Goal: Information Seeking & Learning: Learn about a topic

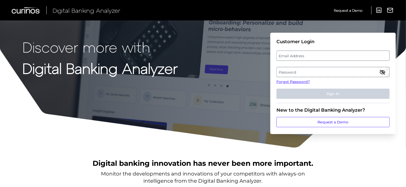
click at [295, 56] on label "Email Address" at bounding box center [333, 55] width 113 height 9
click at [295, 56] on input "email" at bounding box center [333, 56] width 113 height 10
type input "[PERSON_NAME][EMAIL_ADDRESS][PERSON_NAME][DOMAIN_NAME]"
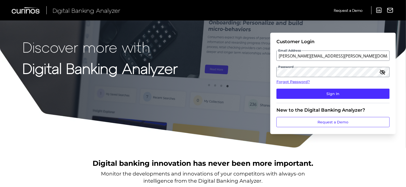
click at [277, 89] on button "Sign In" at bounding box center [333, 94] width 113 height 10
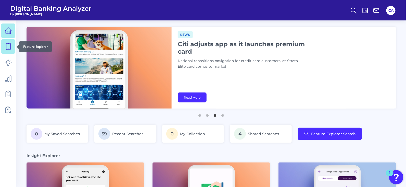
click at [9, 44] on icon at bounding box center [8, 46] width 7 height 7
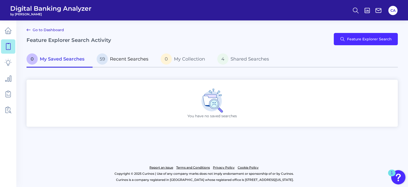
click at [123, 56] on span "Recent Searches" at bounding box center [129, 59] width 39 height 6
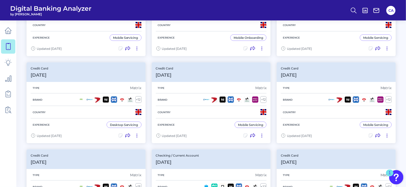
scroll to position [191, 0]
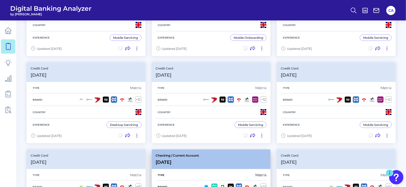
click at [199, 153] on p "Checking / Current Account" at bounding box center [177, 155] width 43 height 4
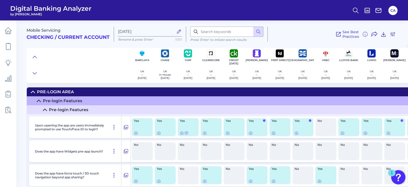
click at [84, 57] on div at bounding box center [79, 65] width 104 height 36
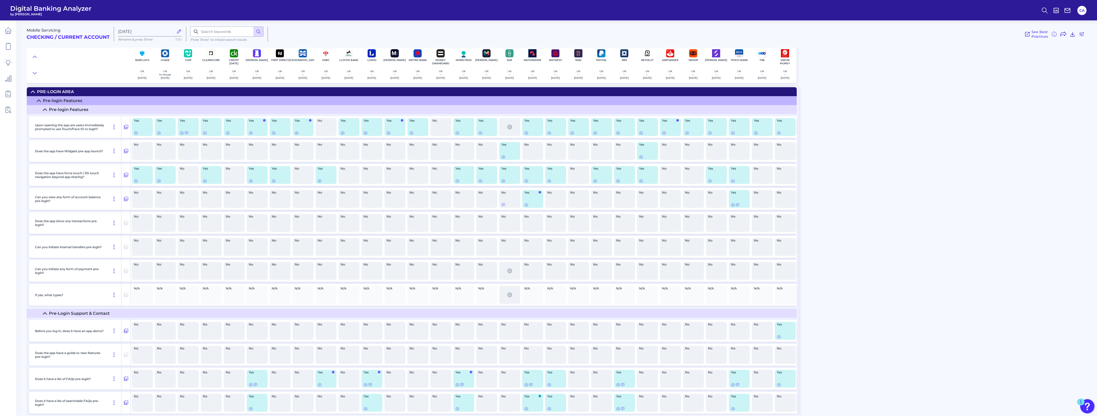
click at [408, 39] on div "See Best Practices Filters Clear all filters Experience Reset Mobile Servicing …" at bounding box center [676, 34] width 817 height 15
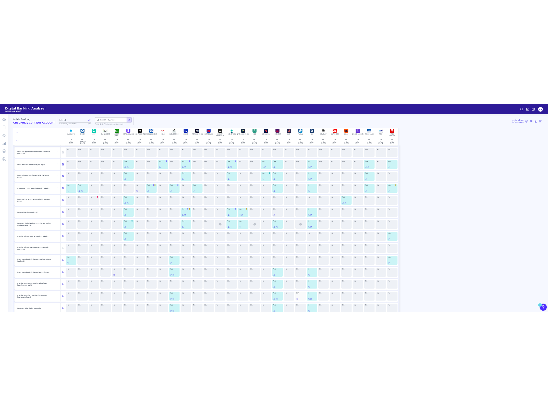
scroll to position [8266, 0]
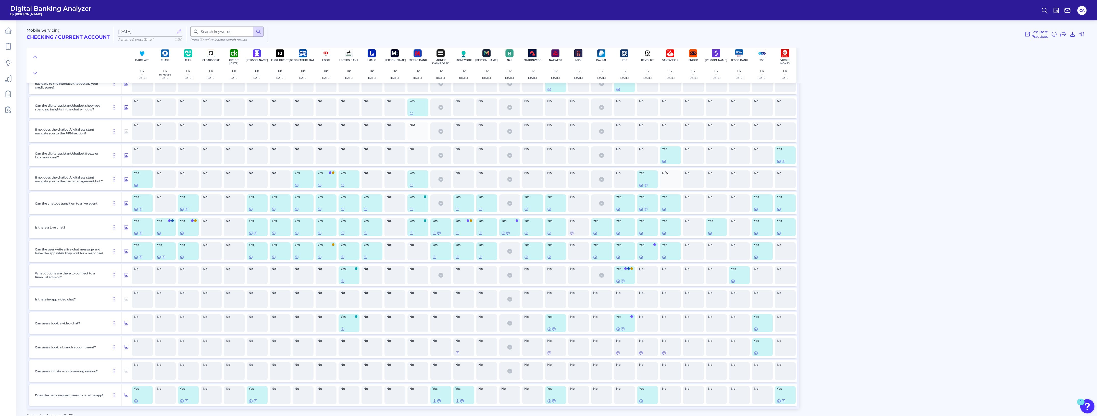
click at [216, 187] on div "No" at bounding box center [211, 227] width 21 height 18
click at [133, 187] on div "Yes" at bounding box center [142, 227] width 21 height 18
click at [134, 187] on icon at bounding box center [136, 233] width 4 height 4
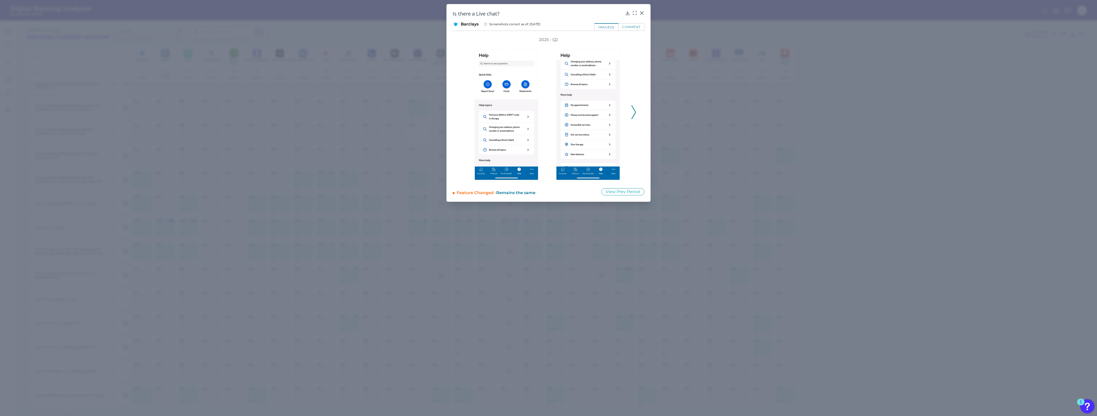
click at [408, 117] on div "2025 - Q2" at bounding box center [549, 109] width 192 height 145
click at [408, 114] on div "2025 - Q2" at bounding box center [549, 109] width 192 height 145
click at [408, 112] on icon at bounding box center [634, 112] width 5 height 14
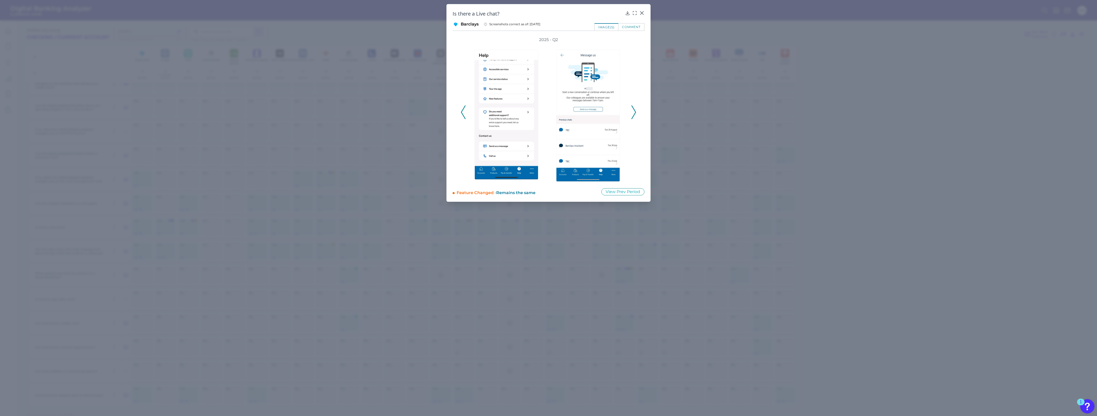
click at [408, 112] on icon at bounding box center [634, 112] width 5 height 14
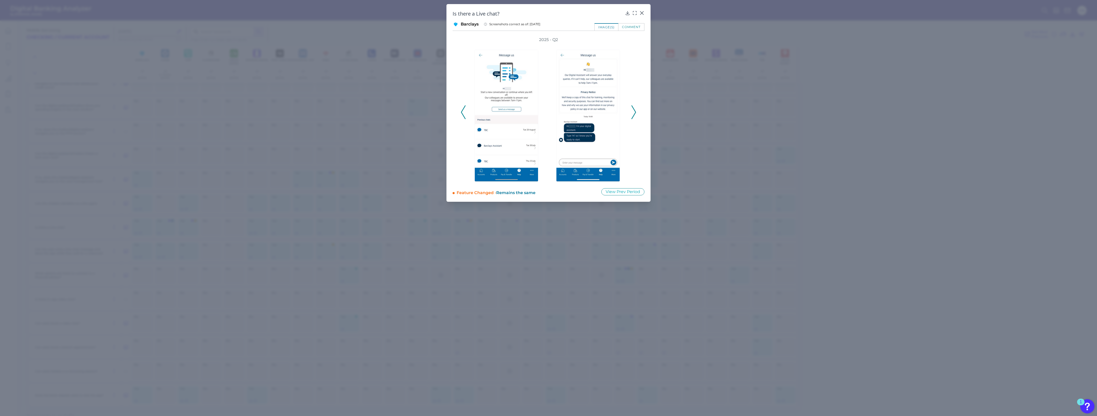
click at [408, 112] on icon at bounding box center [634, 112] width 5 height 14
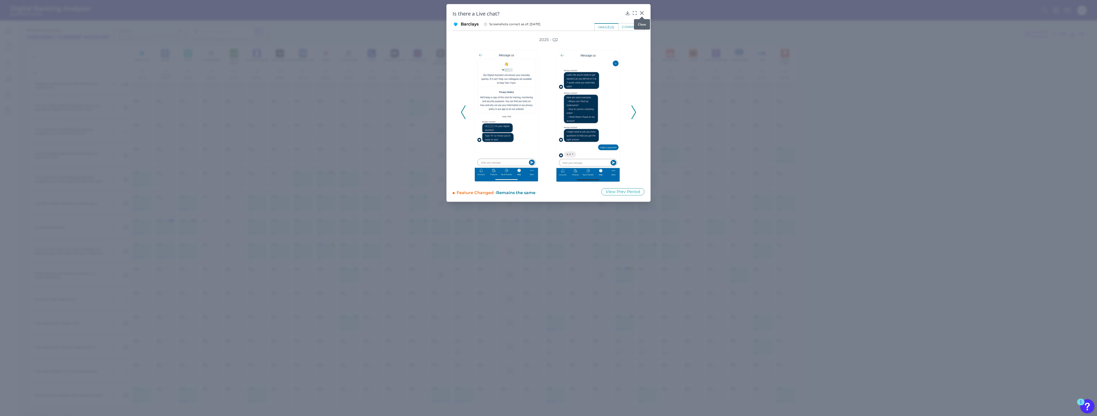
click at [408, 14] on div at bounding box center [641, 16] width 5 height 5
click at [408, 13] on icon at bounding box center [641, 12] width 5 height 5
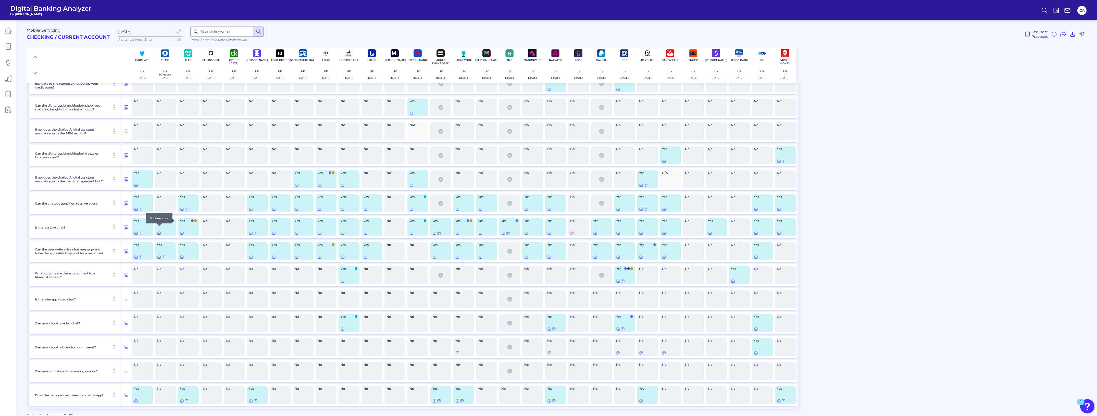
click at [158, 187] on icon at bounding box center [159, 233] width 4 height 4
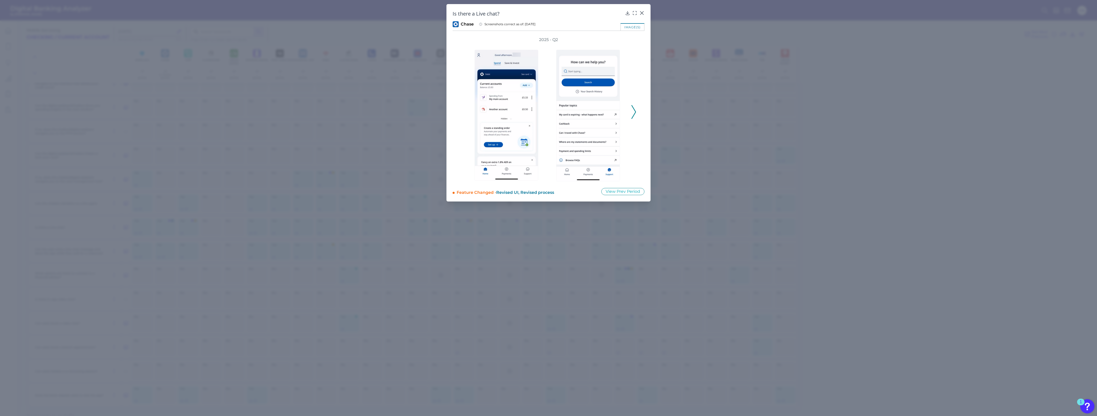
click at [408, 110] on icon at bounding box center [634, 112] width 5 height 14
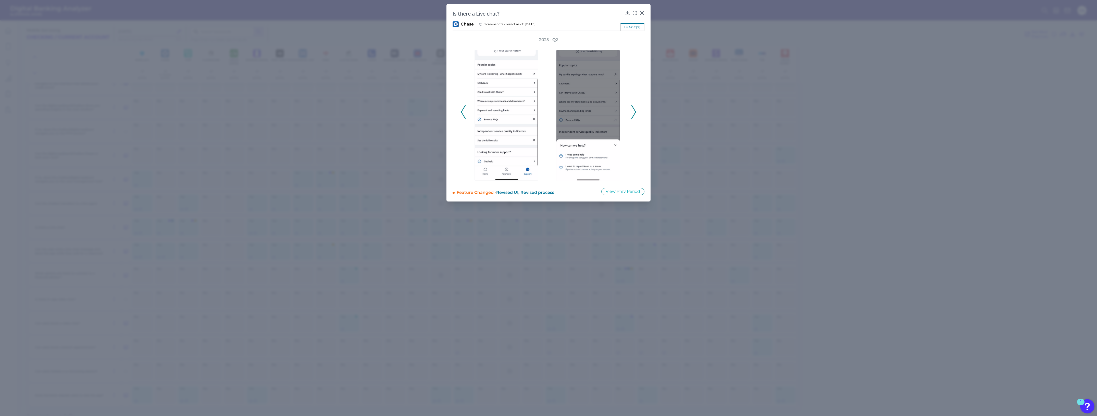
click at [408, 110] on icon at bounding box center [634, 112] width 5 height 14
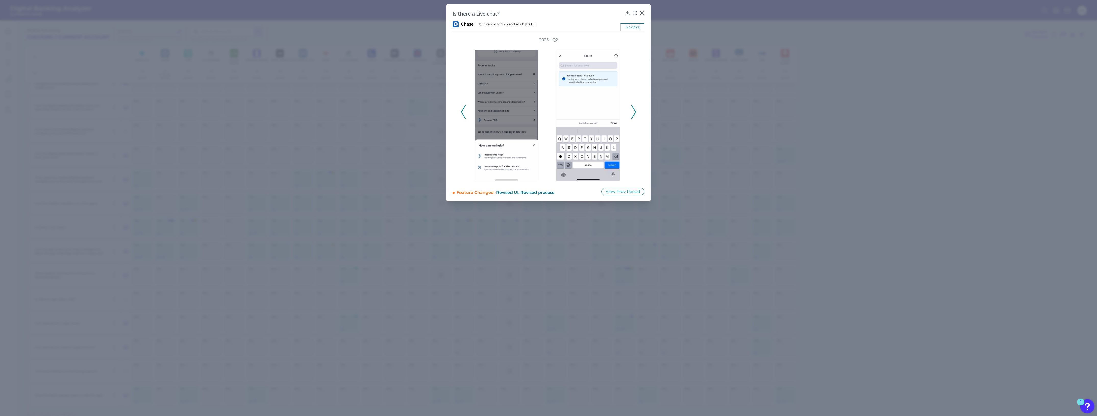
click at [408, 110] on icon at bounding box center [634, 112] width 5 height 14
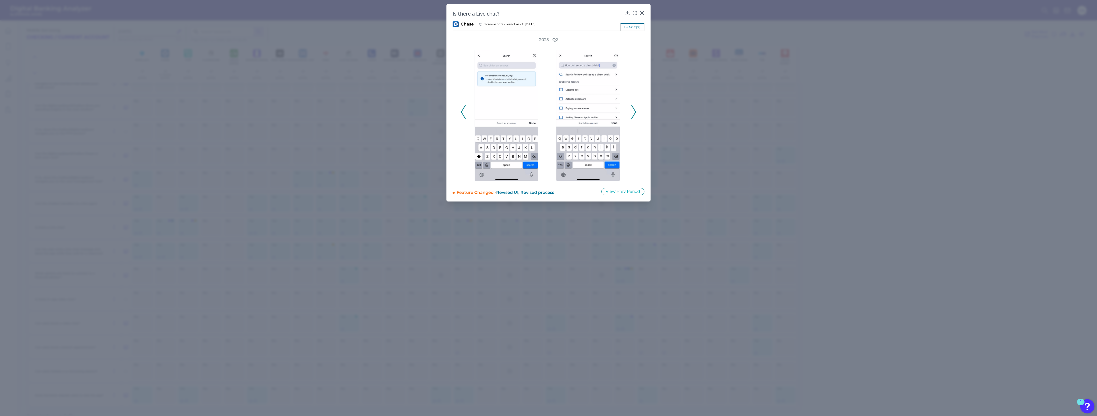
click at [408, 110] on icon at bounding box center [634, 112] width 5 height 14
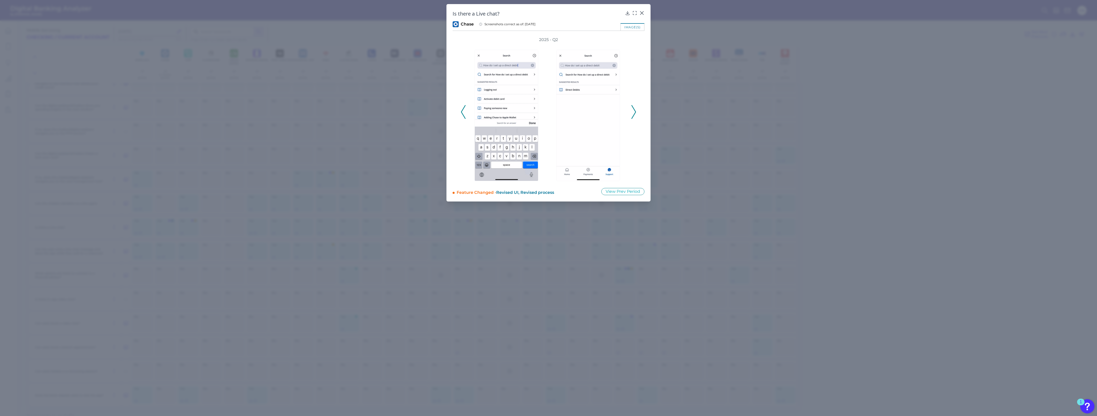
click at [408, 110] on icon at bounding box center [634, 112] width 5 height 14
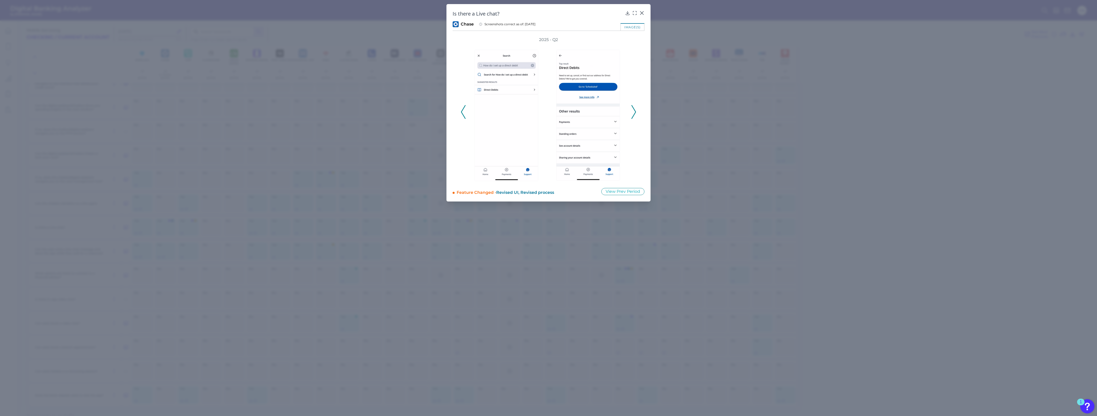
click at [408, 110] on icon at bounding box center [634, 112] width 5 height 14
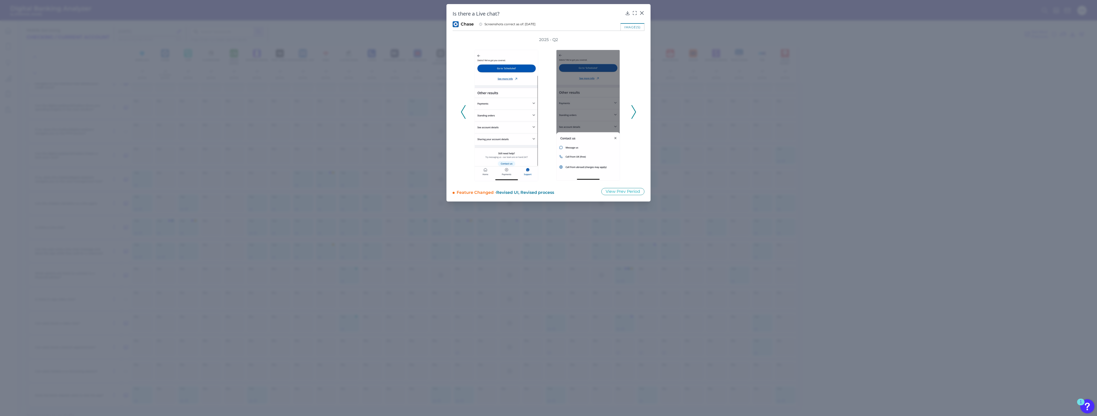
click at [408, 110] on icon at bounding box center [634, 112] width 5 height 14
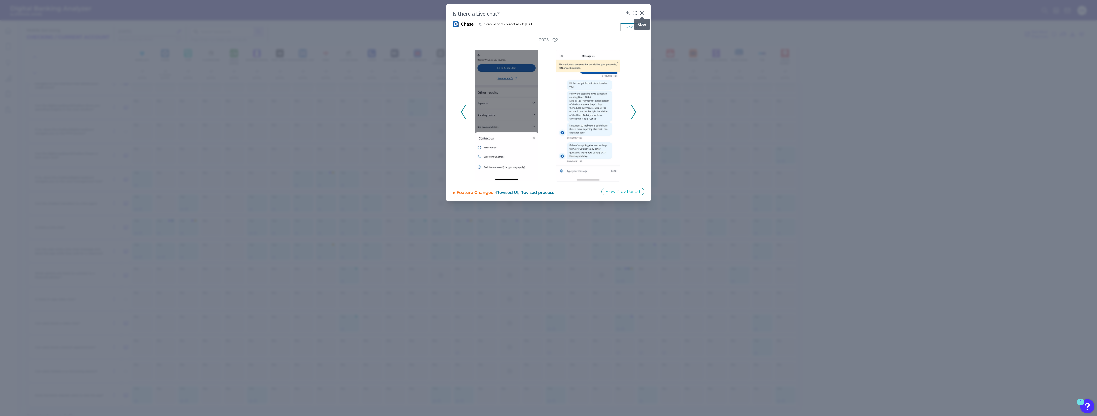
click at [408, 13] on icon at bounding box center [641, 12] width 3 height 3
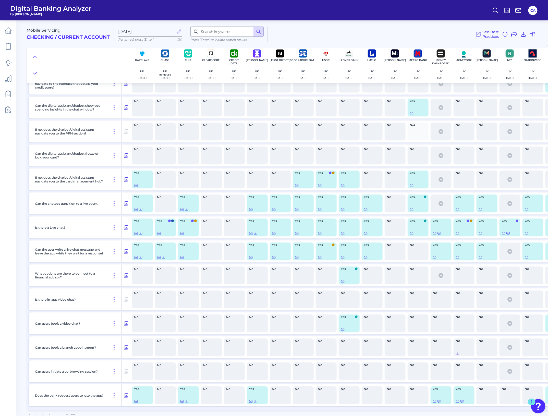
click at [192, 159] on div "No" at bounding box center [188, 155] width 21 height 18
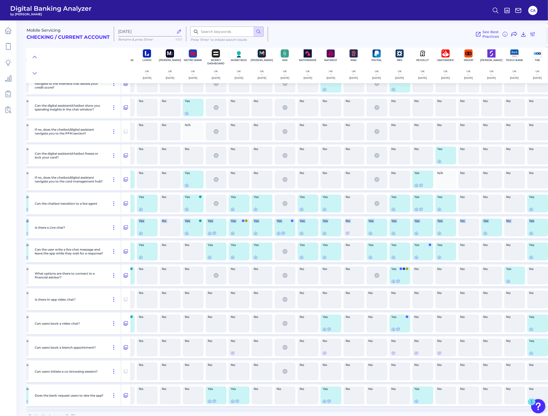
scroll to position [8266, 253]
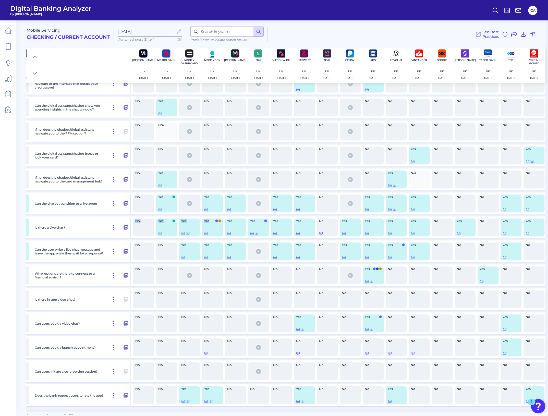
drag, startPoint x: 338, startPoint y: 234, endPoint x: 210, endPoint y: 221, distance: 128.3
click at [210, 187] on div "Is there a Live chat? Yes Yes Yes No No Yes Yes Yes Yes Yes Yes No Yes Yes Yes …" at bounding box center [161, 227] width 768 height 22
click at [322, 187] on div "No" at bounding box center [327, 227] width 21 height 18
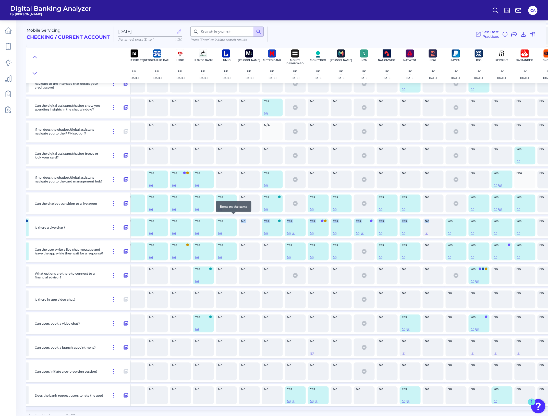
drag, startPoint x: 324, startPoint y: 221, endPoint x: 252, endPoint y: 216, distance: 71.9
click at [247, 187] on div "Is there a Live chat? Yes Yes Yes No No Yes Yes Yes Yes Yes Yes No Yes Yes Yes …" at bounding box center [267, 227] width 768 height 22
click at [260, 187] on div "No" at bounding box center [249, 227] width 23 height 22
click at [197, 187] on div at bounding box center [197, 226] width 5 height 5
click at [196, 187] on icon at bounding box center [196, 233] width 1 height 1
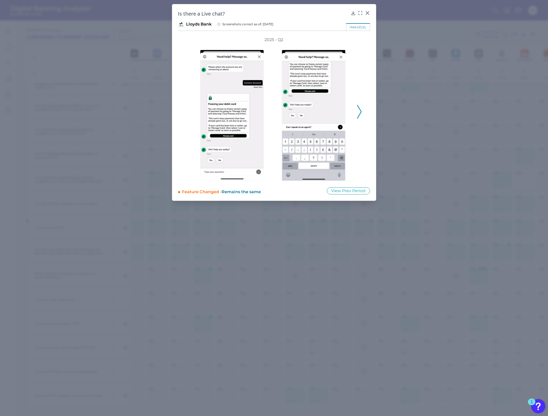
click at [359, 109] on icon at bounding box center [359, 112] width 5 height 14
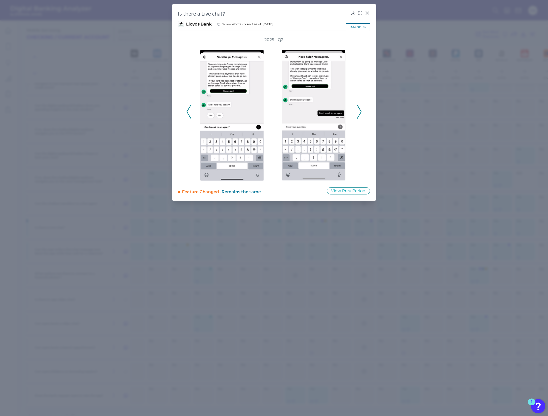
click at [361, 110] on polyline at bounding box center [359, 111] width 4 height 13
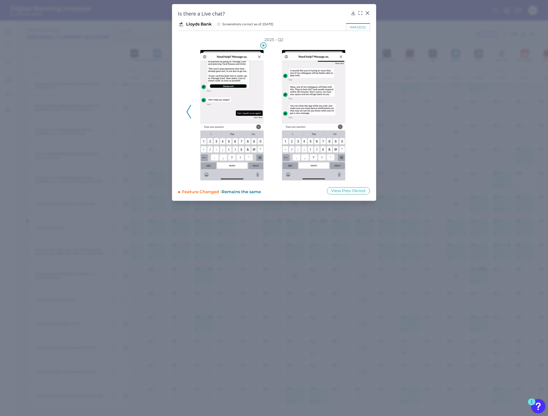
click at [181, 104] on div "2025 - Q2" at bounding box center [274, 109] width 192 height 144
click at [188, 105] on icon at bounding box center [189, 112] width 5 height 14
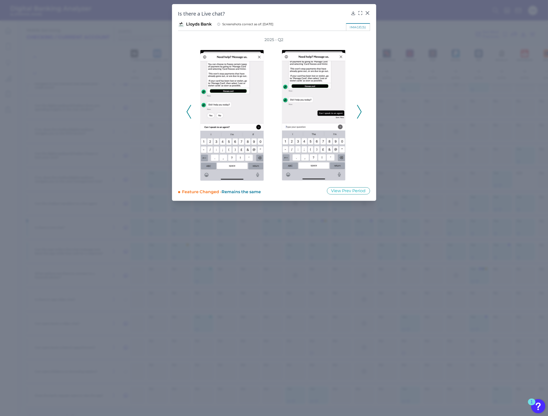
click at [188, 105] on icon at bounding box center [189, 112] width 5 height 14
click at [188, 106] on icon at bounding box center [189, 112] width 5 height 14
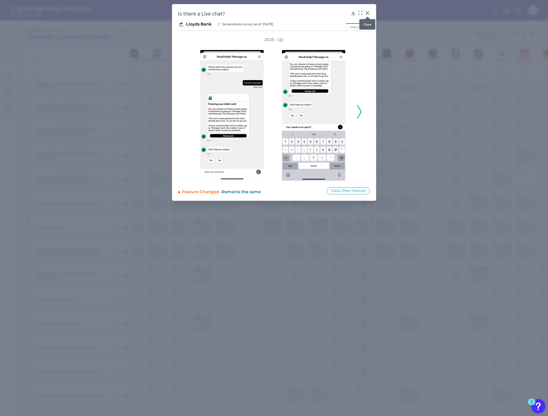
click at [368, 12] on icon at bounding box center [367, 12] width 3 height 3
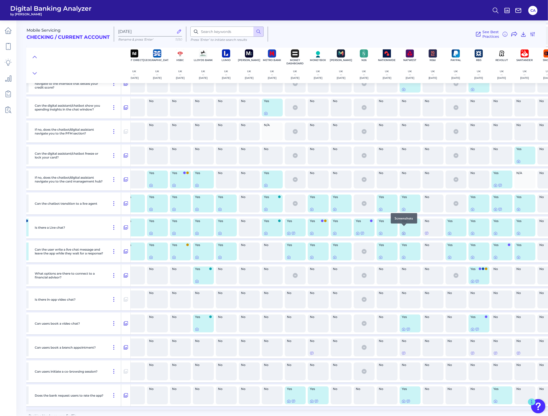
click at [403, 187] on icon at bounding box center [404, 233] width 4 height 4
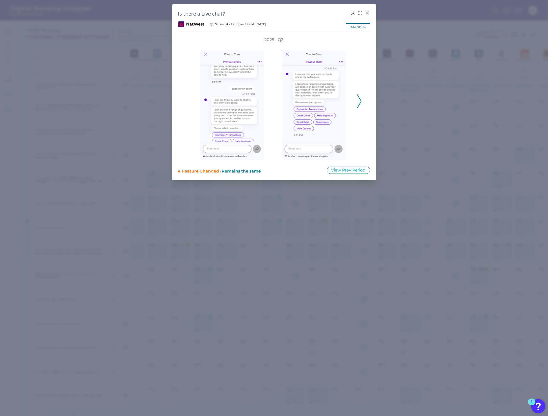
click at [358, 102] on icon at bounding box center [359, 101] width 5 height 14
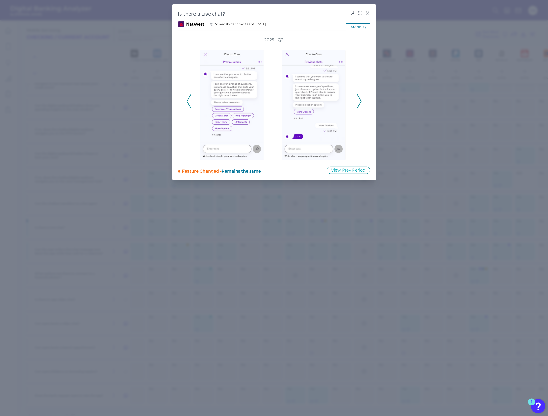
click at [358, 102] on icon at bounding box center [359, 101] width 5 height 14
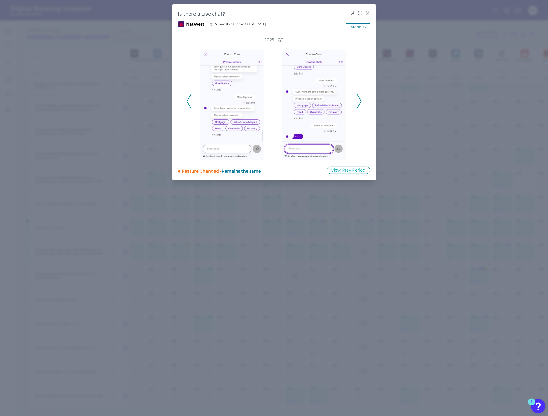
click at [358, 102] on icon at bounding box center [359, 101] width 5 height 14
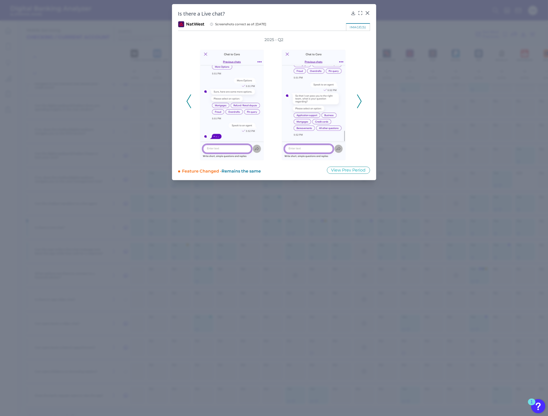
click at [358, 102] on icon at bounding box center [359, 101] width 5 height 14
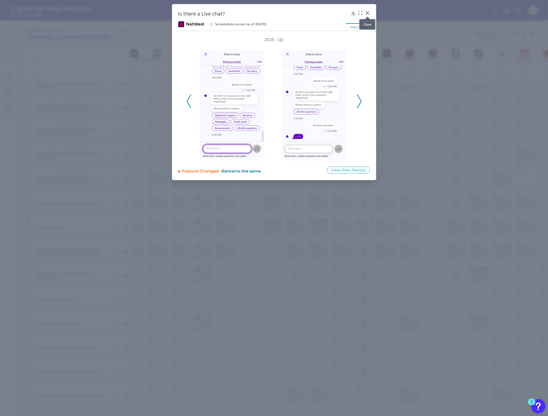
click at [365, 12] on icon at bounding box center [367, 12] width 5 height 5
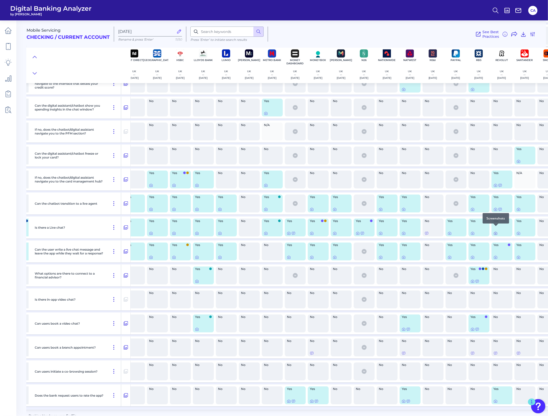
click at [408, 187] on icon at bounding box center [495, 233] width 3 height 3
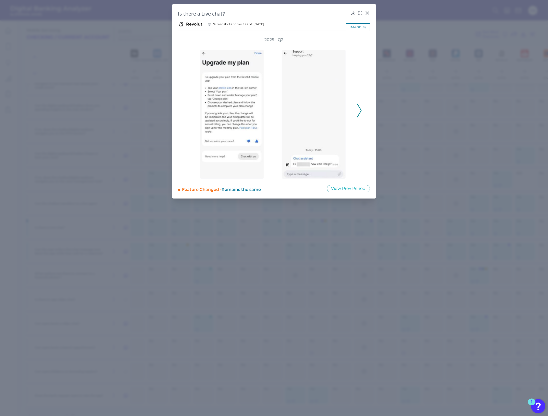
click at [360, 112] on polyline at bounding box center [359, 110] width 4 height 13
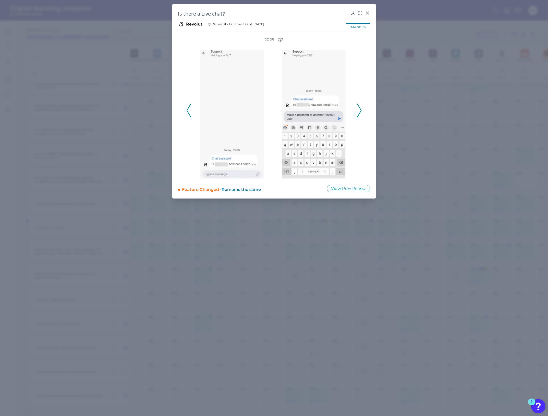
click at [360, 112] on polyline at bounding box center [359, 110] width 4 height 13
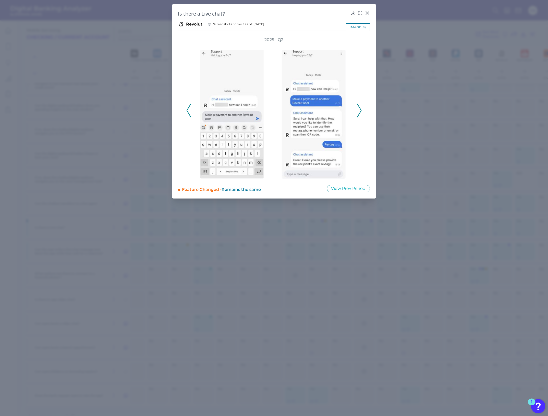
click at [360, 112] on polyline at bounding box center [359, 110] width 4 height 13
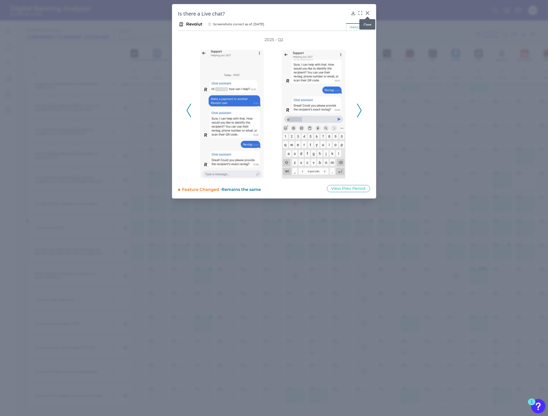
click at [366, 12] on icon at bounding box center [367, 12] width 5 height 5
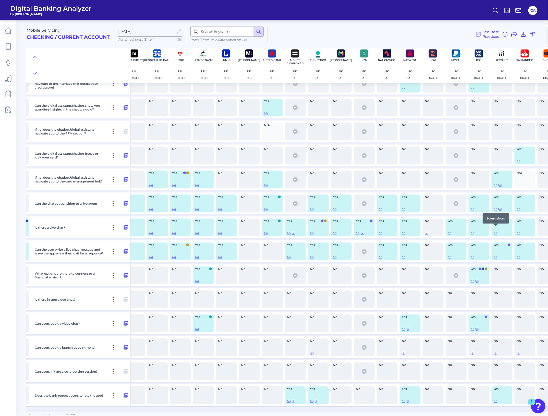
click at [408, 187] on div at bounding box center [495, 226] width 5 height 5
click at [408, 187] on icon at bounding box center [495, 233] width 3 height 3
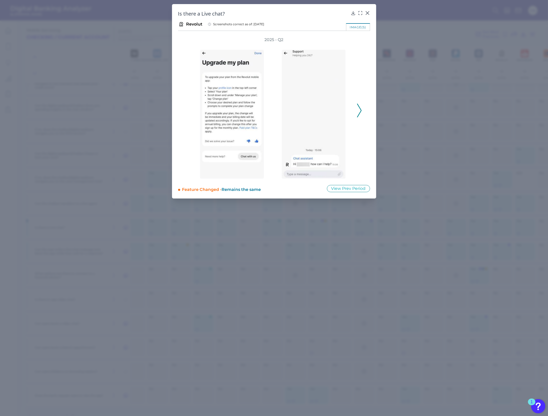
click at [356, 119] on div "2025 - Q2" at bounding box center [274, 108] width 176 height 142
click at [357, 115] on icon at bounding box center [359, 111] width 5 height 14
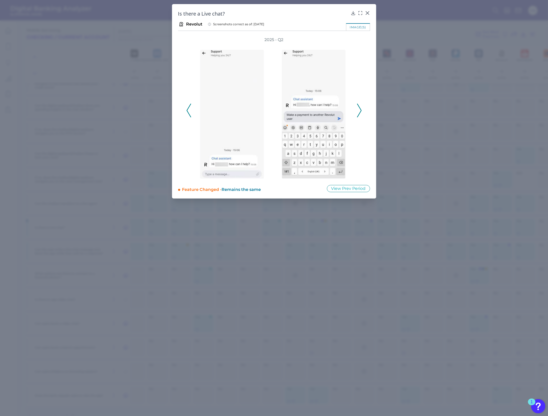
click at [357, 114] on icon at bounding box center [359, 111] width 5 height 14
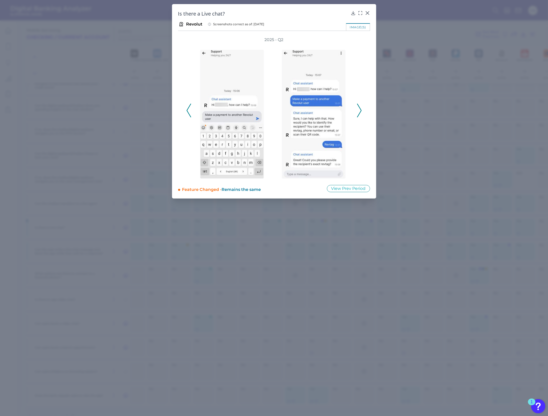
click at [357, 114] on icon at bounding box center [359, 111] width 5 height 14
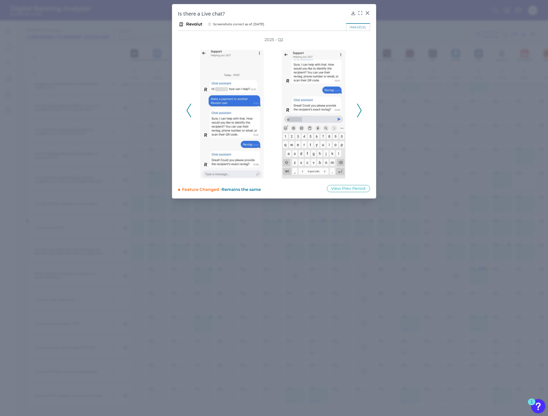
click at [357, 114] on icon at bounding box center [359, 111] width 5 height 14
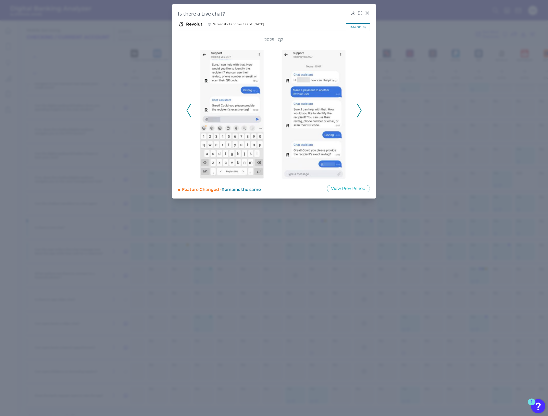
click at [357, 114] on icon at bounding box center [359, 111] width 5 height 14
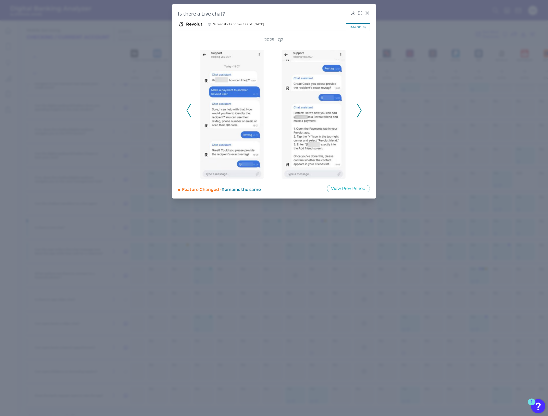
click at [357, 114] on icon at bounding box center [359, 111] width 5 height 14
click at [357, 114] on div "2025 - Q2" at bounding box center [274, 108] width 176 height 142
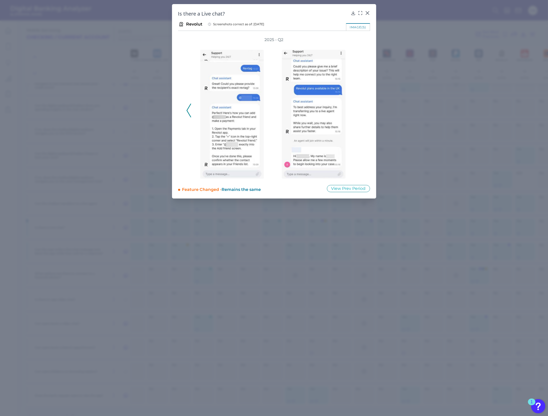
click at [357, 114] on div "2025 - Q2" at bounding box center [274, 108] width 176 height 142
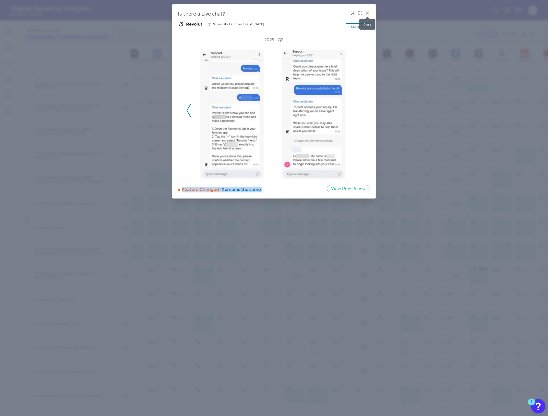
click at [365, 12] on icon at bounding box center [367, 12] width 5 height 5
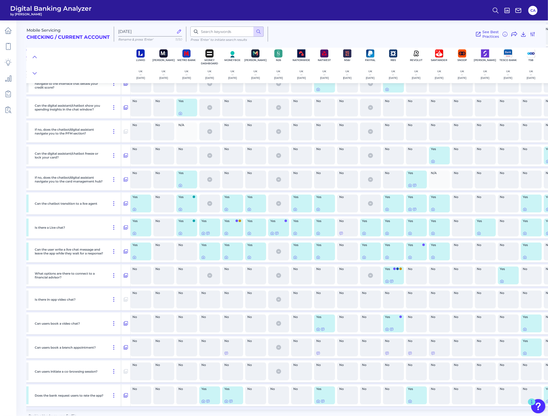
scroll to position [8266, 253]
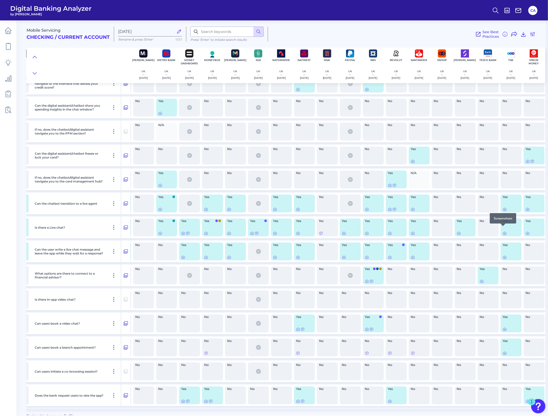
click at [408, 187] on div at bounding box center [502, 226] width 5 height 5
click at [408, 187] on icon at bounding box center [505, 233] width 4 height 4
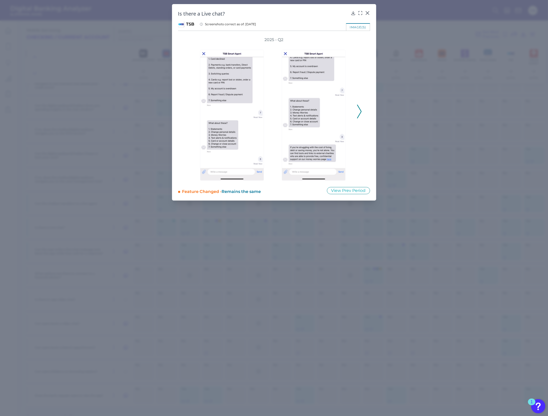
click at [360, 111] on icon at bounding box center [359, 112] width 5 height 14
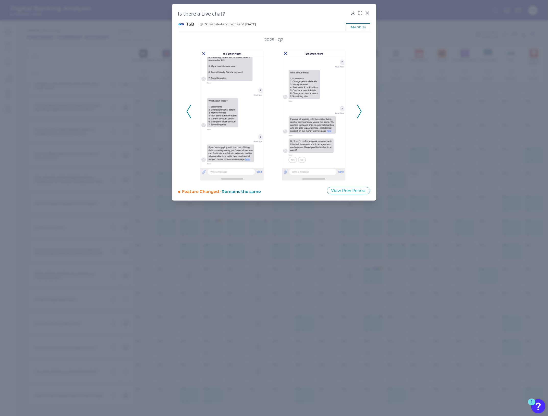
click at [360, 111] on icon at bounding box center [359, 112] width 5 height 14
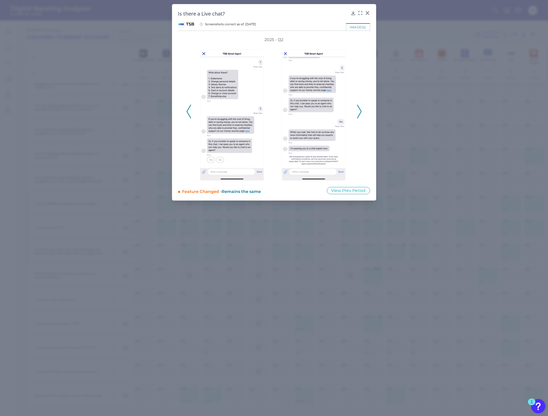
click at [360, 111] on icon at bounding box center [359, 112] width 5 height 14
click at [360, 111] on div "2025 - Q2" at bounding box center [274, 109] width 176 height 144
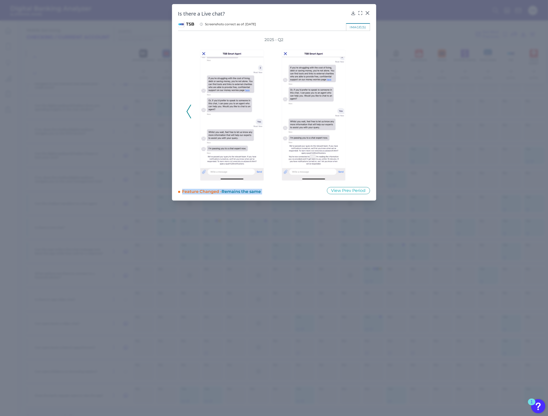
click at [369, 10] on icon at bounding box center [367, 12] width 5 height 5
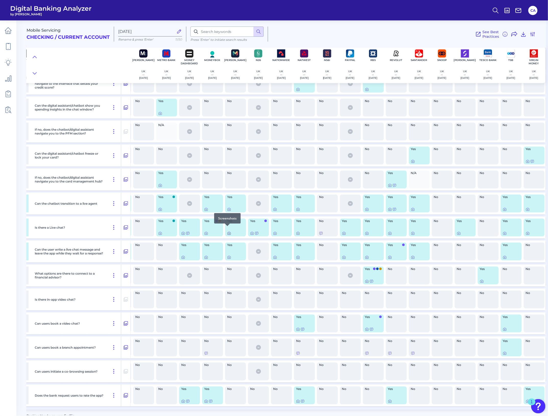
click at [228, 187] on icon at bounding box center [229, 233] width 3 height 3
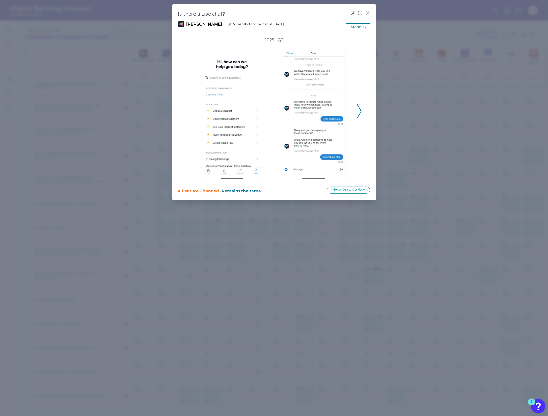
click at [360, 110] on icon at bounding box center [359, 111] width 5 height 14
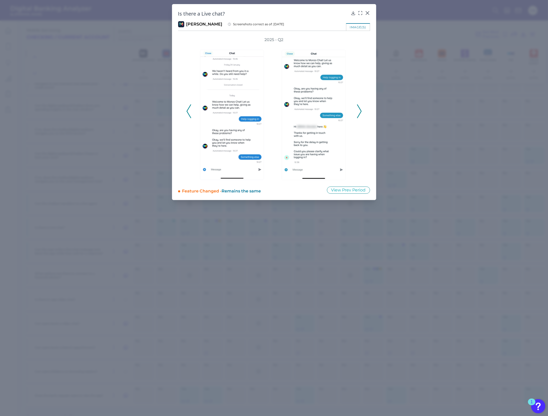
click at [360, 110] on icon at bounding box center [359, 111] width 5 height 14
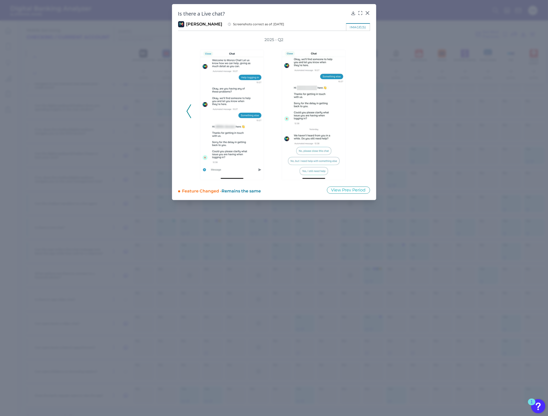
click at [360, 110] on div "2025 - Q2" at bounding box center [274, 108] width 176 height 143
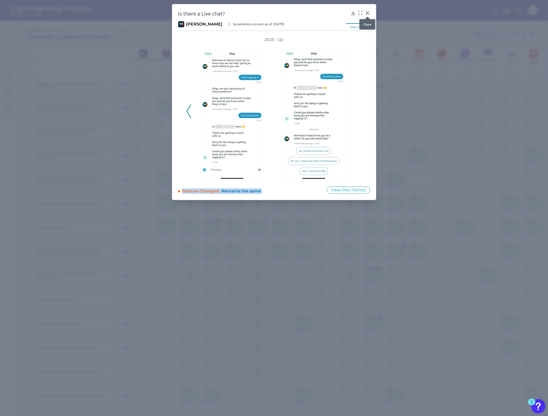
click at [367, 12] on icon at bounding box center [367, 12] width 3 height 3
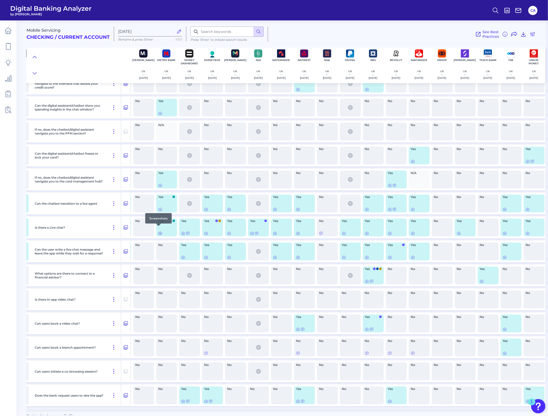
click at [158, 187] on icon at bounding box center [160, 233] width 4 height 4
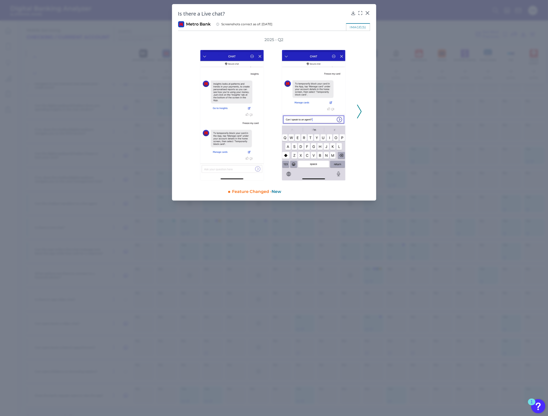
drag, startPoint x: 368, startPoint y: 13, endPoint x: 345, endPoint y: 104, distance: 93.6
click at [343, 103] on div "Is there a Live chat? Metro Bank Screenshots correct as of: [DATE] image(s) 202…" at bounding box center [274, 102] width 204 height 196
click at [359, 107] on icon at bounding box center [359, 112] width 5 height 14
click at [359, 107] on polyline at bounding box center [359, 111] width 4 height 13
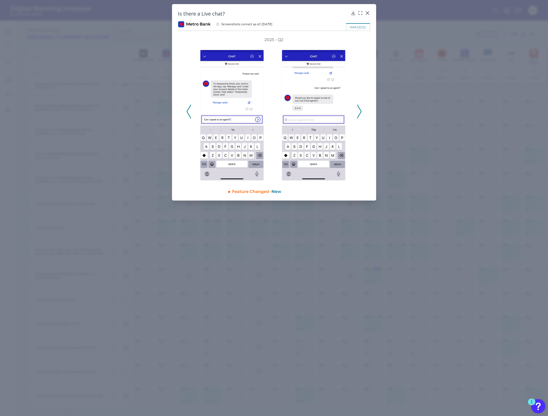
click at [359, 107] on polyline at bounding box center [359, 111] width 4 height 13
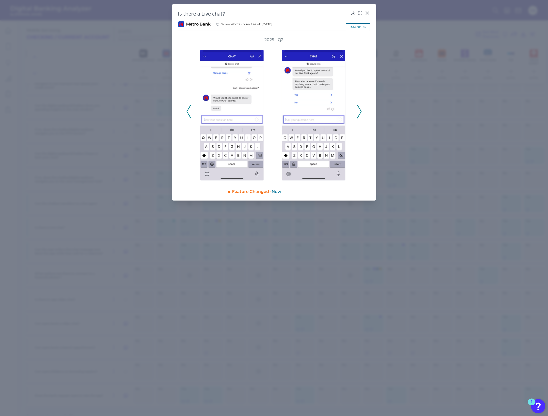
click at [359, 107] on polyline at bounding box center [359, 111] width 4 height 13
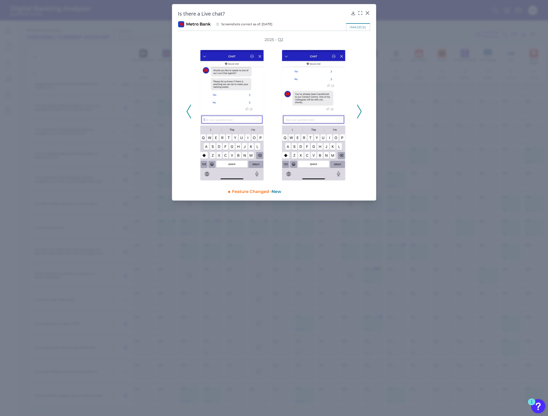
click at [359, 107] on polyline at bounding box center [359, 111] width 4 height 13
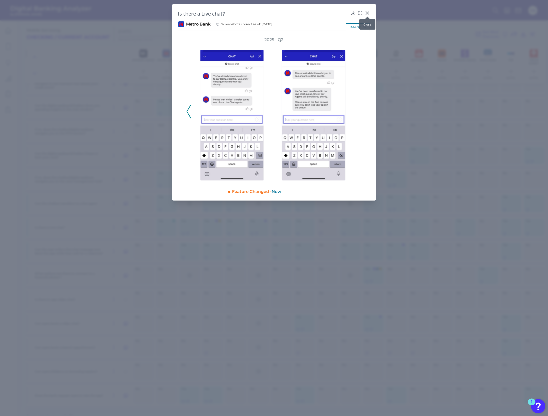
click at [365, 10] on icon at bounding box center [367, 12] width 5 height 5
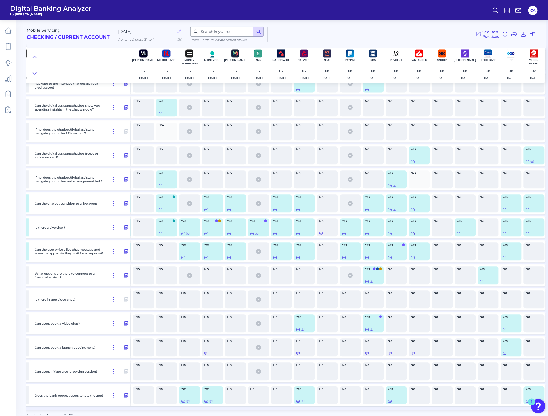
click at [408, 187] on icon at bounding box center [413, 233] width 4 height 4
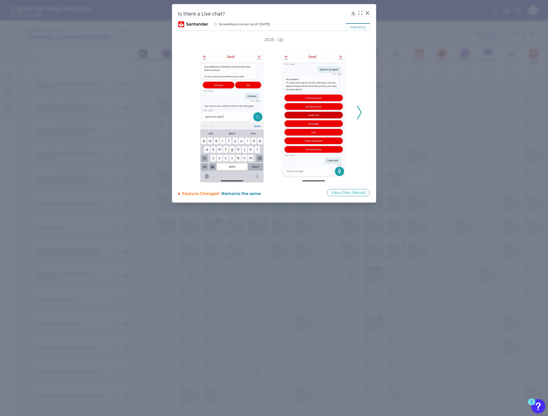
click at [359, 111] on icon at bounding box center [359, 113] width 5 height 14
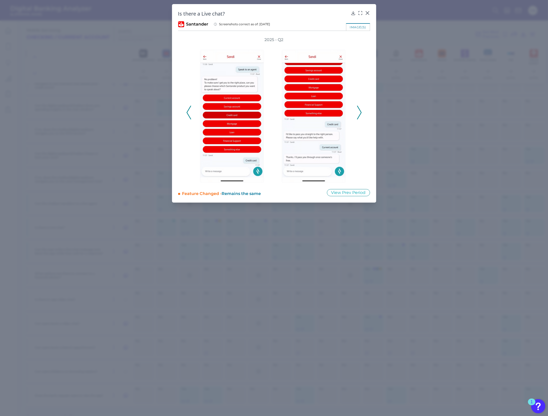
click at [359, 111] on icon at bounding box center [359, 113] width 5 height 14
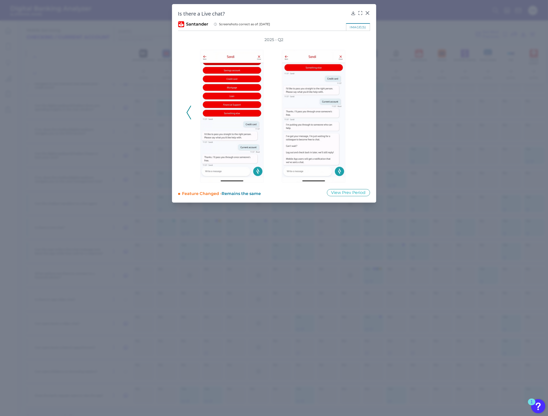
click at [359, 111] on div "2025 - Q2" at bounding box center [274, 110] width 176 height 146
click at [367, 12] on icon at bounding box center [367, 12] width 5 height 5
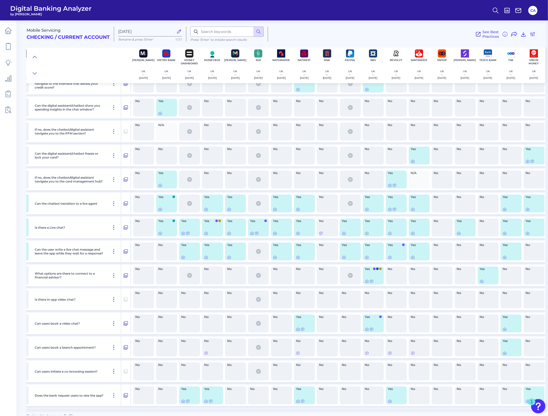
scroll to position [8266, 153]
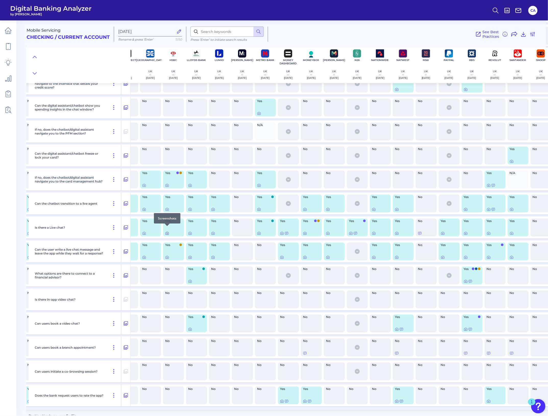
click at [167, 187] on icon at bounding box center [167, 233] width 1 height 1
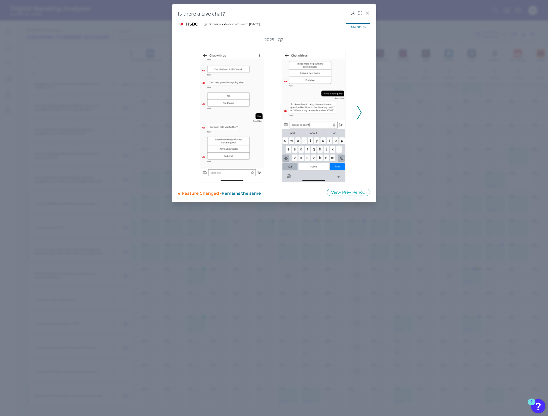
click at [363, 112] on div "2025 - Q2" at bounding box center [274, 109] width 192 height 145
click at [361, 111] on polyline at bounding box center [359, 112] width 4 height 13
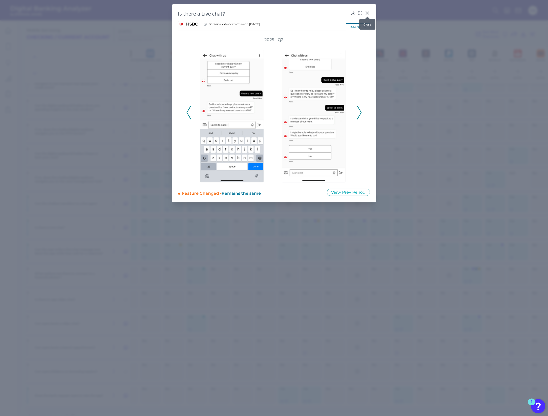
click at [366, 11] on icon at bounding box center [367, 12] width 5 height 5
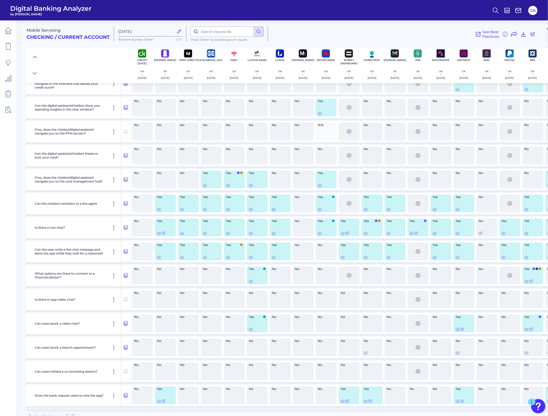
scroll to position [8266, 0]
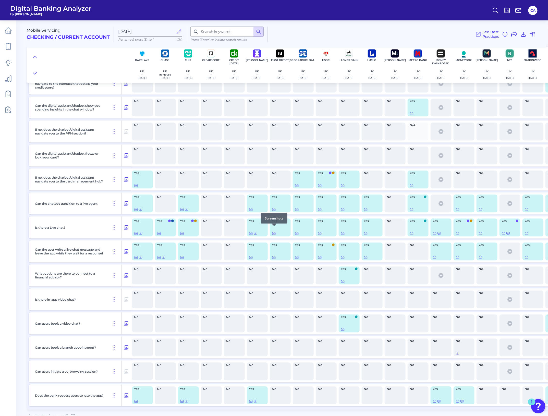
click at [274, 187] on icon at bounding box center [274, 233] width 4 height 4
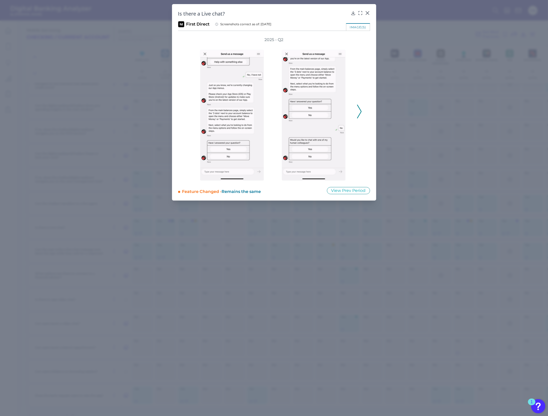
click at [359, 112] on icon at bounding box center [359, 112] width 5 height 14
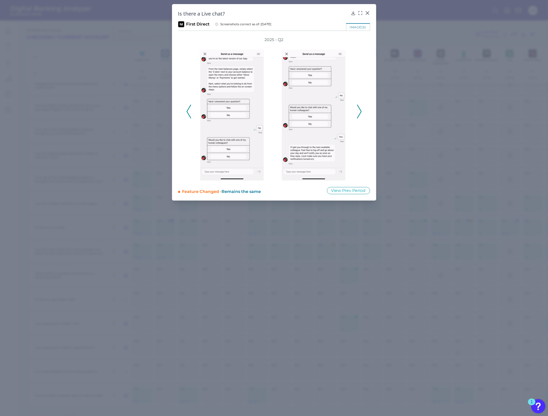
click at [357, 113] on icon at bounding box center [359, 112] width 5 height 14
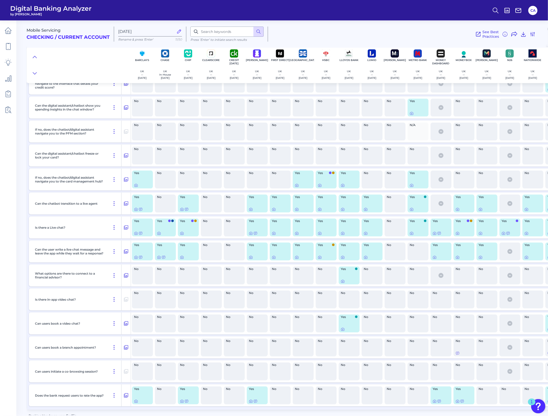
click at [369, 11] on header "Digital Banking Analyzer by Curinos CA" at bounding box center [274, 10] width 548 height 20
drag, startPoint x: 346, startPoint y: 413, endPoint x: 366, endPoint y: 412, distance: 19.6
click at [366, 187] on div "Banking Vendor source: FedFis" at bounding box center [289, 416] width 521 height 4
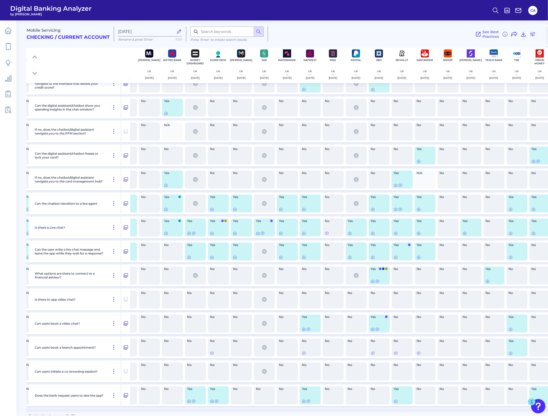
scroll to position [8266, 253]
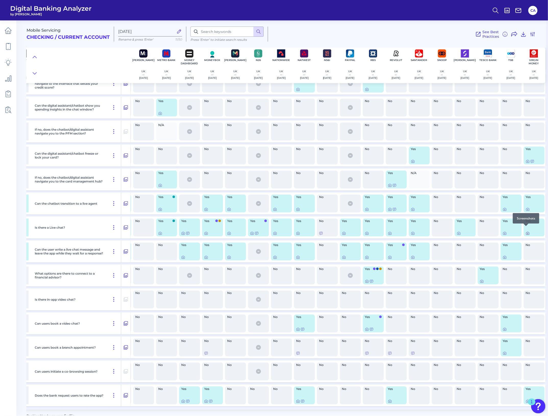
click at [408, 187] on div at bounding box center [525, 226] width 5 height 5
click at [408, 187] on icon at bounding box center [528, 233] width 4 height 4
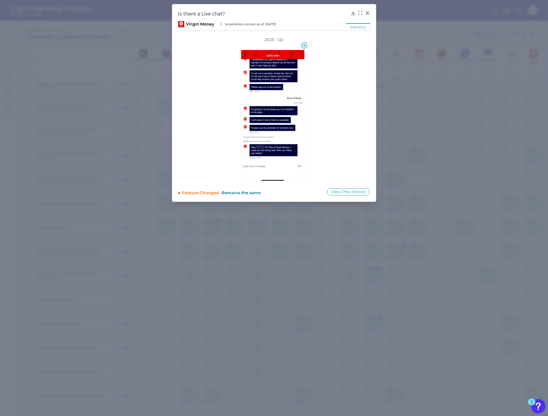
click at [319, 108] on div "2025 - Q2" at bounding box center [274, 109] width 96 height 145
click at [281, 112] on img at bounding box center [273, 116] width 64 height 132
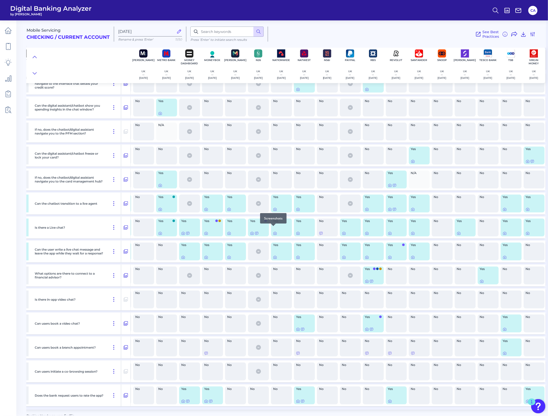
click at [273, 187] on div at bounding box center [273, 226] width 5 height 5
click at [274, 187] on icon at bounding box center [275, 233] width 3 height 3
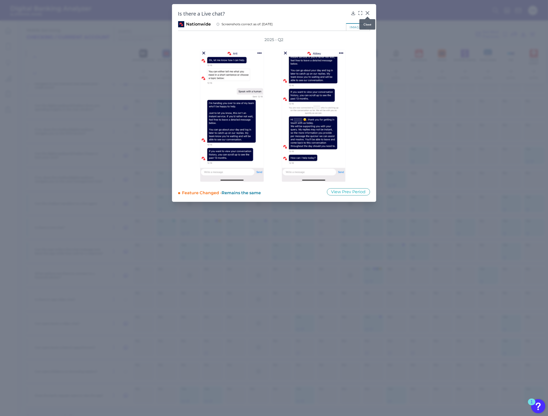
click at [367, 11] on icon at bounding box center [367, 12] width 5 height 5
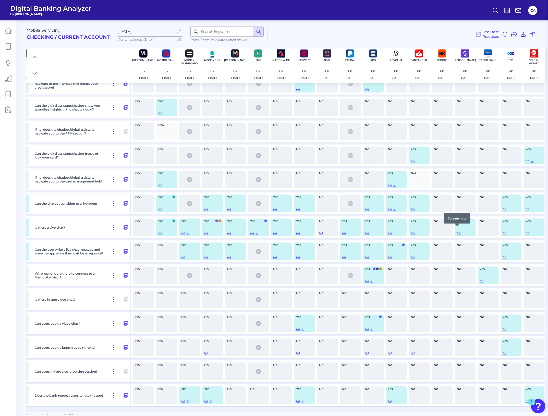
click at [408, 187] on icon at bounding box center [458, 233] width 3 height 3
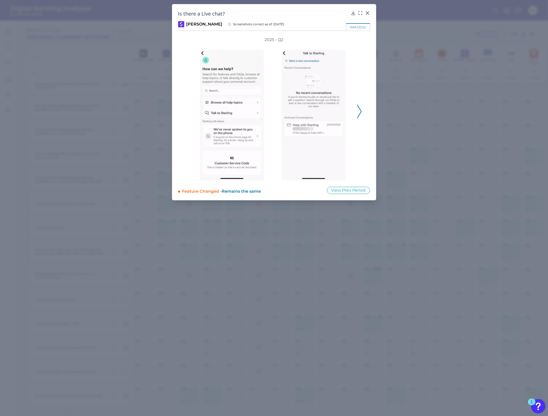
click at [363, 113] on div "2025 - Q2" at bounding box center [274, 108] width 192 height 143
click at [359, 113] on icon at bounding box center [359, 112] width 5 height 14
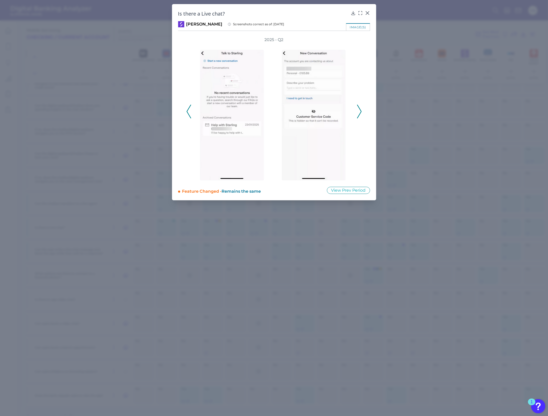
click at [358, 113] on icon at bounding box center [359, 112] width 5 height 14
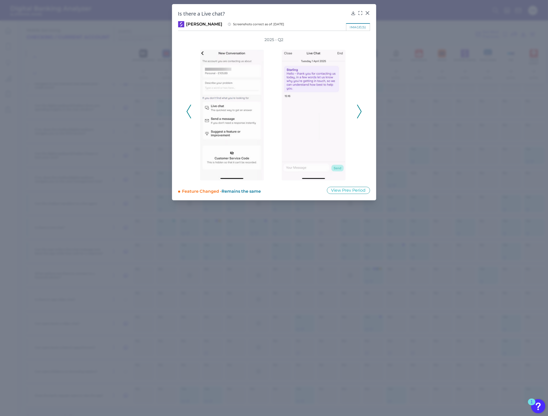
click at [358, 113] on icon at bounding box center [359, 112] width 5 height 14
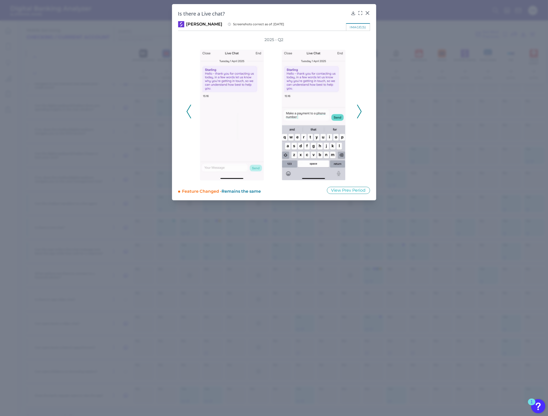
click at [358, 113] on icon at bounding box center [359, 112] width 5 height 14
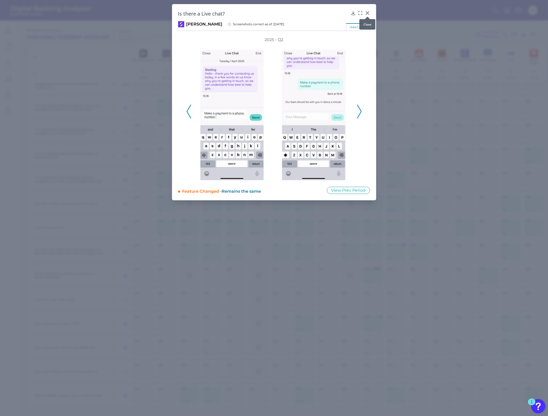
click at [368, 12] on icon at bounding box center [367, 12] width 5 height 5
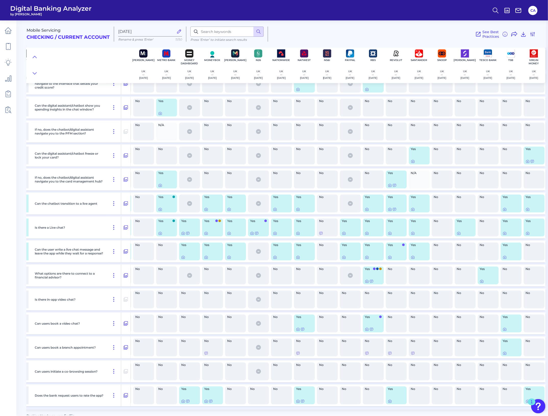
click at [271, 122] on div "No" at bounding box center [281, 131] width 21 height 18
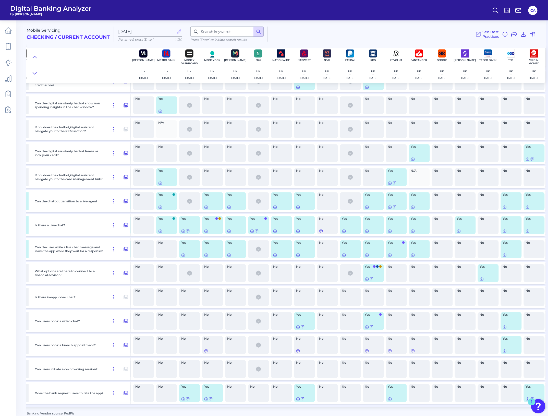
drag, startPoint x: 466, startPoint y: 413, endPoint x: 359, endPoint y: 410, distance: 107.5
click at [359, 187] on div "Banking Vendor source: FedFis" at bounding box center [287, 413] width 521 height 4
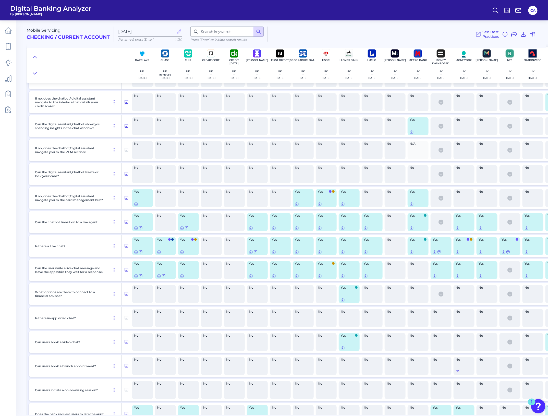
scroll to position [8237, 0]
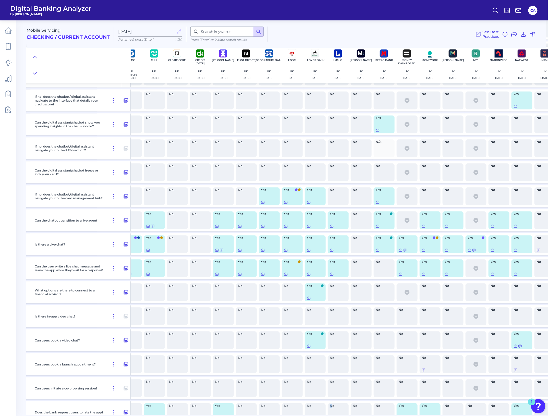
scroll to position [8249, 0]
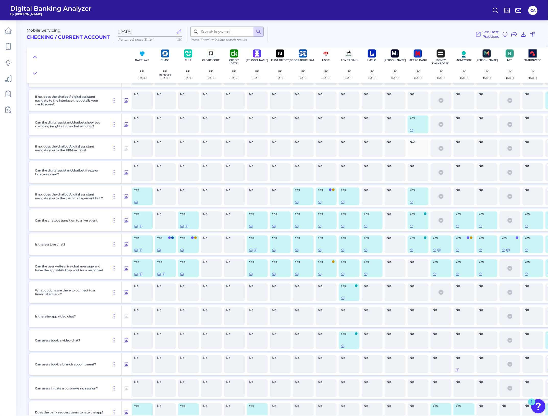
click at [216, 187] on div "No" at bounding box center [211, 388] width 23 height 22
click at [316, 163] on div "No" at bounding box center [326, 172] width 21 height 18
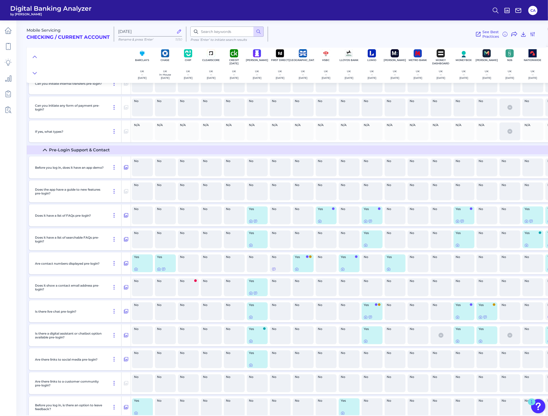
click at [163, 187] on div "Before you log in, does it have an app demo? No No No No No No No No No No No N…" at bounding box center [413, 359] width 772 height 411
click at [146, 187] on div "No" at bounding box center [142, 239] width 21 height 18
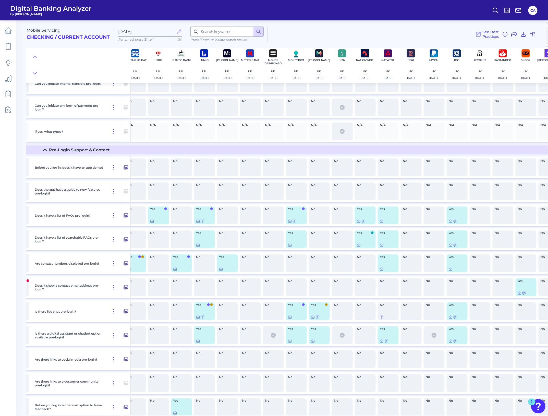
scroll to position [164, 175]
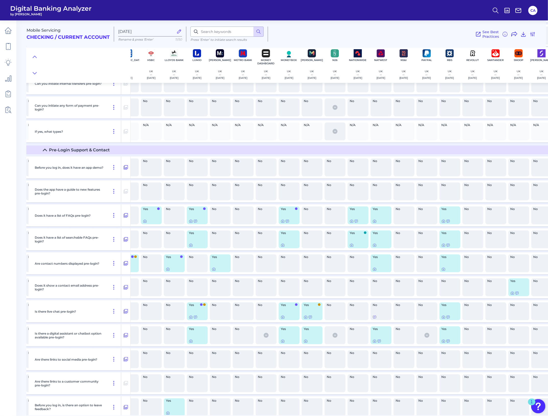
click at [142, 187] on div "No" at bounding box center [151, 239] width 21 height 18
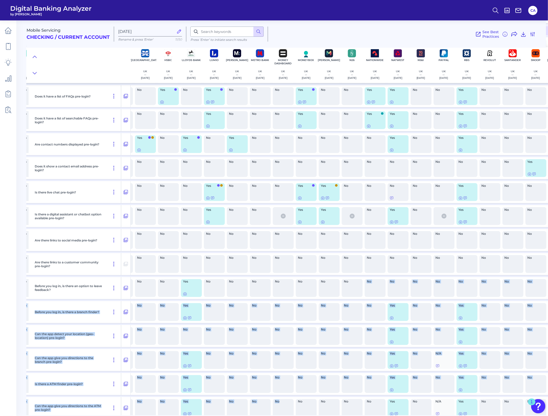
drag, startPoint x: 350, startPoint y: 413, endPoint x: 290, endPoint y: 410, distance: 60.0
click at [290, 187] on div "Before you log in, does it have an app demo? No No No No No No No No No No No N…" at bounding box center [255, 240] width 772 height 411
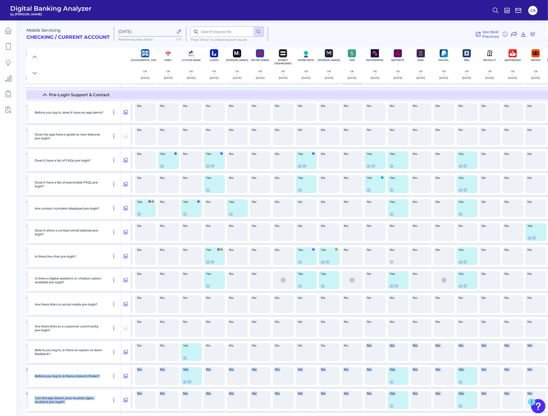
scroll to position [191, 158]
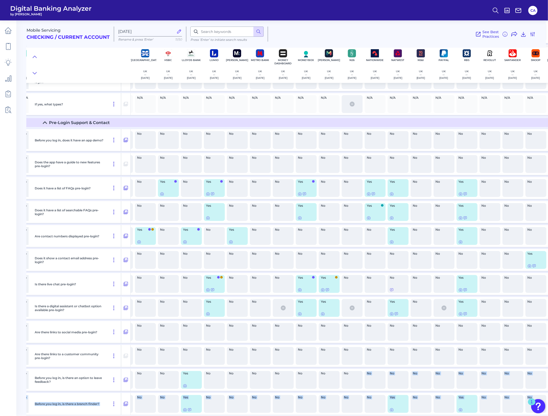
click at [141, 180] on span "No" at bounding box center [144, 181] width 14 height 3
click at [141, 187] on div "No" at bounding box center [145, 188] width 21 height 18
click at [242, 187] on div "No" at bounding box center [237, 188] width 21 height 18
click at [147, 187] on div "No" at bounding box center [145, 188] width 21 height 18
drag, startPoint x: 283, startPoint y: 413, endPoint x: 200, endPoint y: 385, distance: 87.5
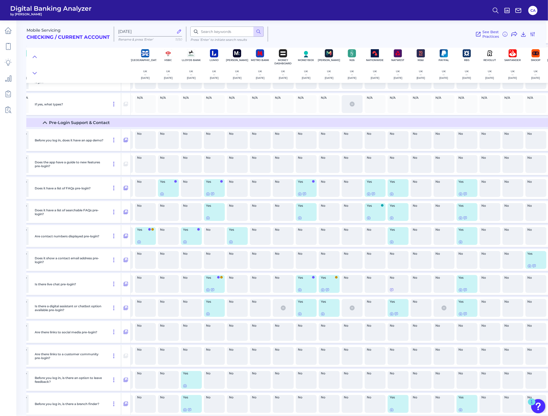
click at [208, 187] on div "Before you log in, is there a branch finder? No No No No No No No No No Yes No …" at bounding box center [255, 404] width 768 height 22
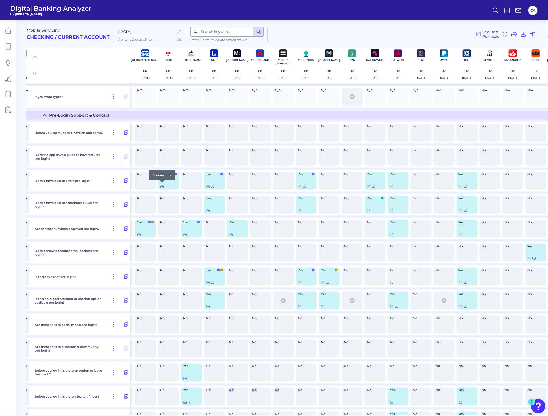
click at [162, 186] on icon at bounding box center [162, 186] width 4 height 4
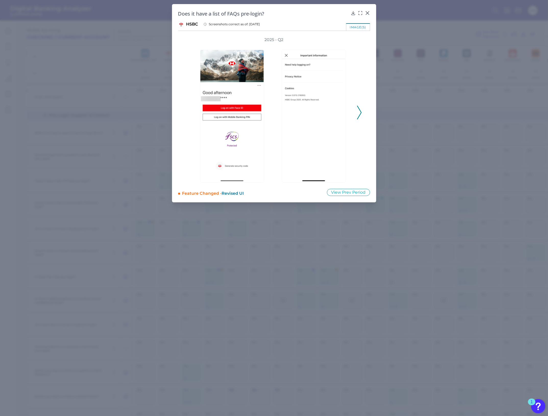
click at [360, 108] on icon at bounding box center [359, 113] width 5 height 14
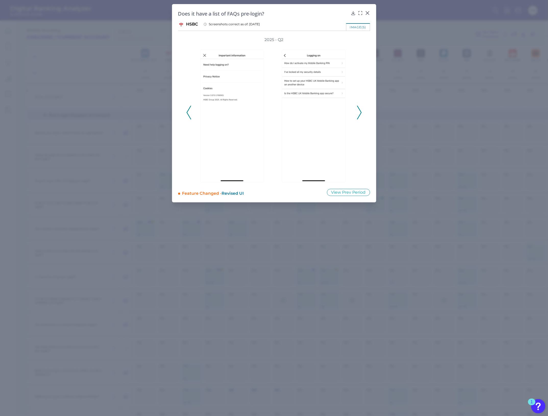
click at [358, 110] on icon at bounding box center [359, 113] width 5 height 14
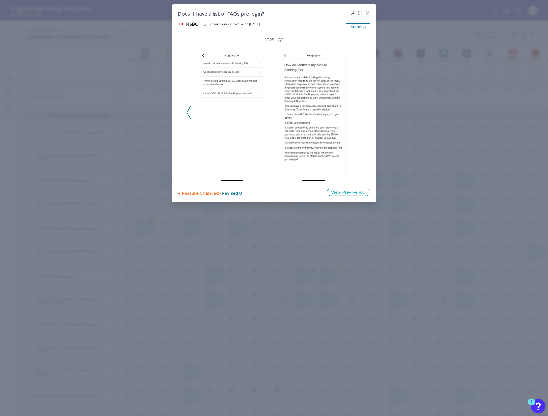
click at [358, 110] on div "2025 - Q2" at bounding box center [274, 109] width 176 height 145
click at [189, 110] on icon at bounding box center [189, 113] width 5 height 14
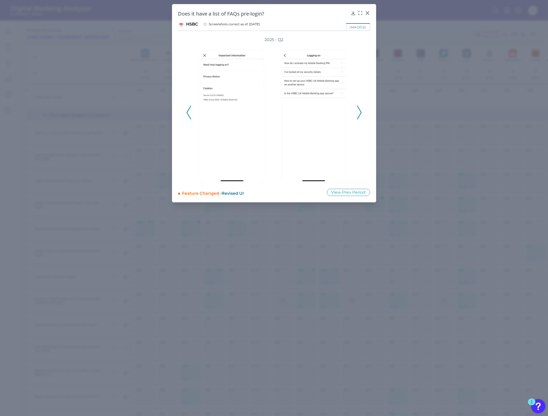
click at [189, 110] on icon at bounding box center [189, 113] width 5 height 14
click at [189, 110] on div "2025 - Q2" at bounding box center [274, 109] width 176 height 145
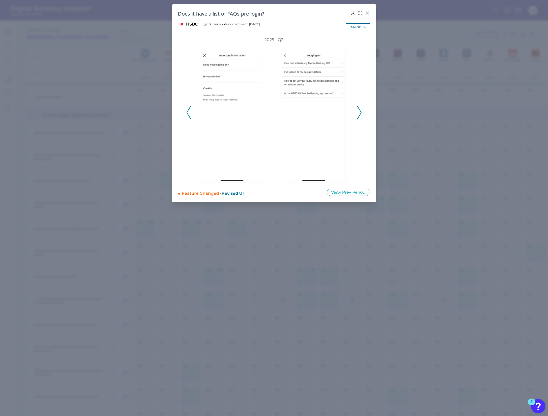
click at [189, 110] on div "2025 - Q2" at bounding box center [274, 109] width 176 height 145
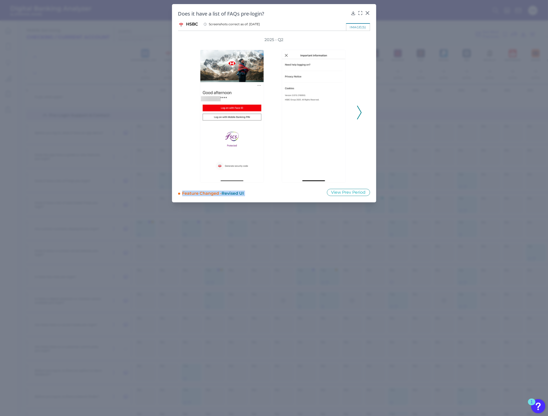
click at [189, 110] on div "2025 - Q2" at bounding box center [274, 109] width 176 height 145
click at [357, 110] on icon at bounding box center [359, 113] width 5 height 14
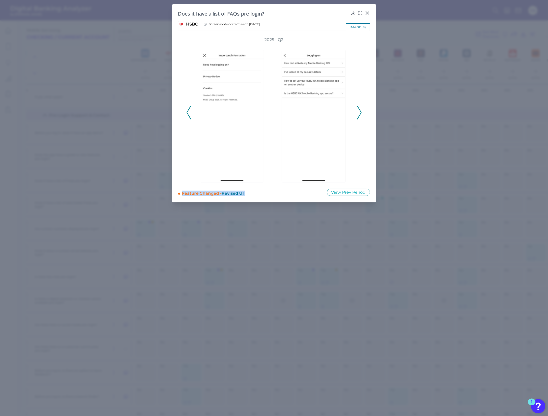
click at [357, 110] on icon at bounding box center [359, 113] width 5 height 14
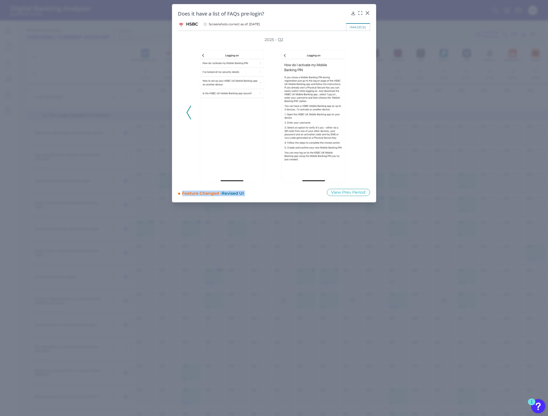
click at [187, 109] on icon at bounding box center [189, 113] width 5 height 14
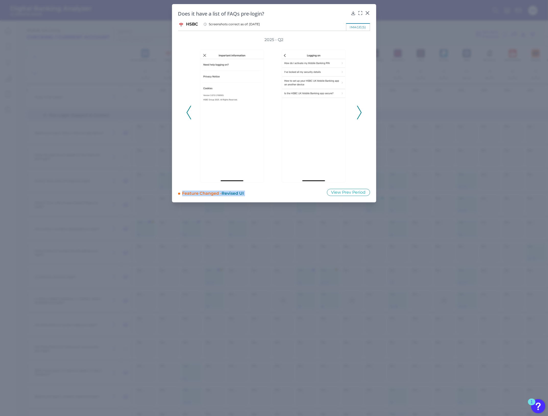
click at [357, 113] on icon at bounding box center [359, 113] width 5 height 14
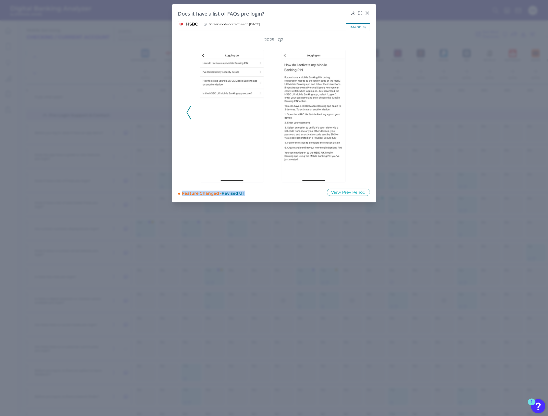
click at [357, 113] on div "2025 - Q2" at bounding box center [274, 109] width 176 height 145
click at [190, 113] on icon at bounding box center [189, 113] width 5 height 14
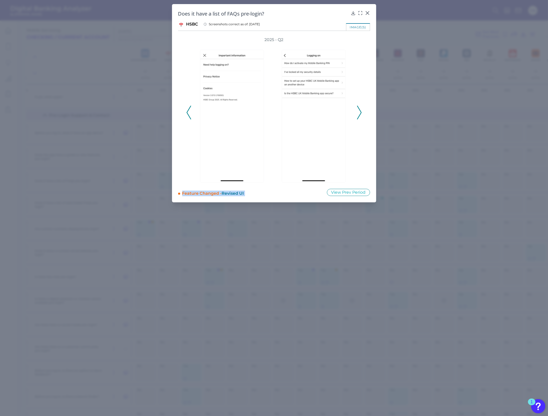
click at [190, 113] on icon at bounding box center [189, 113] width 5 height 14
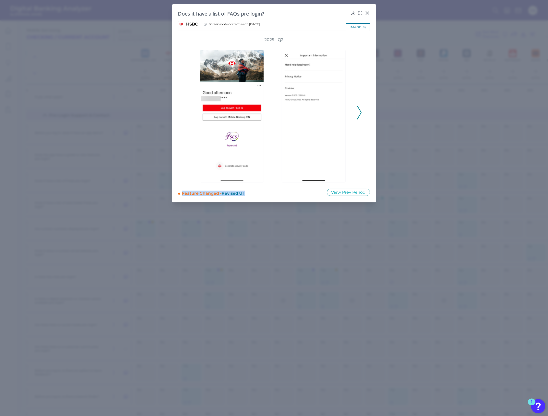
click at [190, 113] on div "2025 - Q2" at bounding box center [274, 109] width 176 height 145
click at [182, 172] on div "2025 - Q2" at bounding box center [274, 109] width 192 height 145
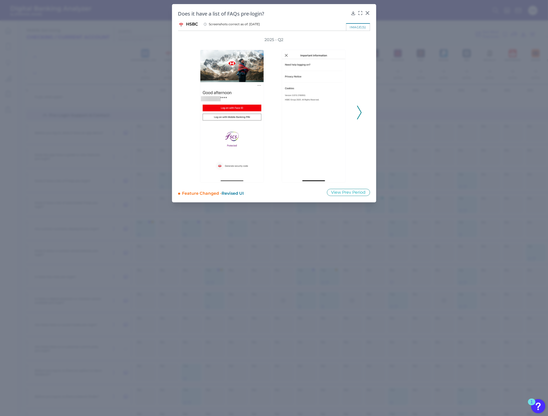
click at [360, 109] on icon at bounding box center [359, 113] width 5 height 14
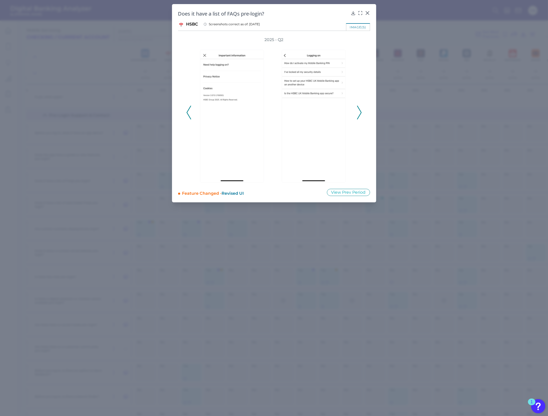
click at [360, 109] on polyline at bounding box center [359, 112] width 4 height 13
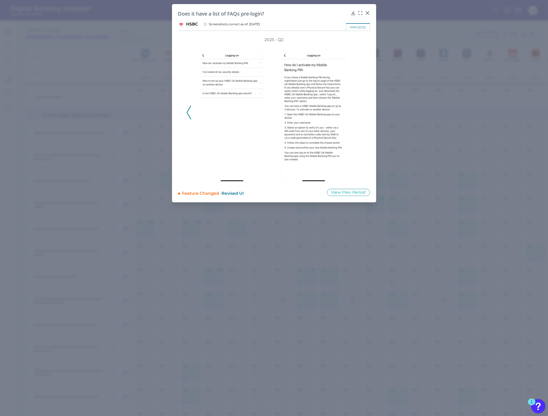
click at [359, 110] on div "2025 - Q2" at bounding box center [274, 109] width 176 height 145
click at [189, 113] on icon at bounding box center [189, 113] width 5 height 14
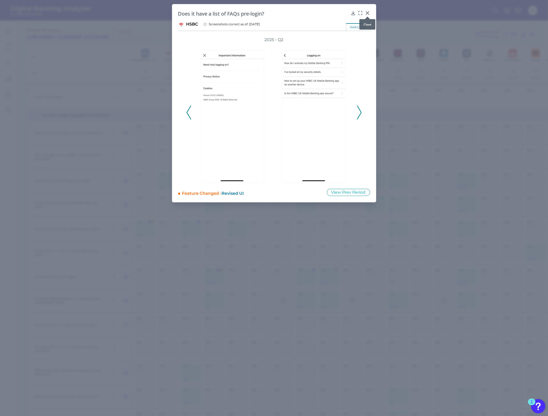
click at [366, 11] on icon at bounding box center [367, 12] width 5 height 5
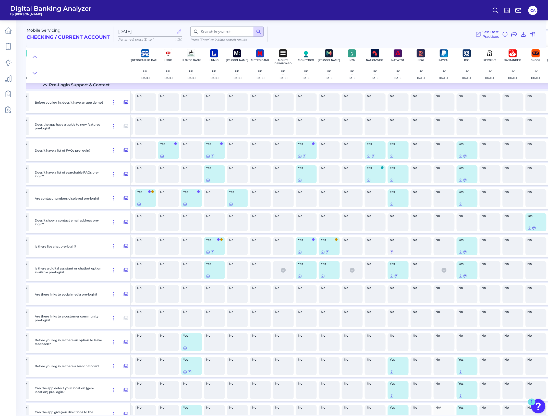
scroll to position [294, 158]
